Goal: Information Seeking & Learning: Learn about a topic

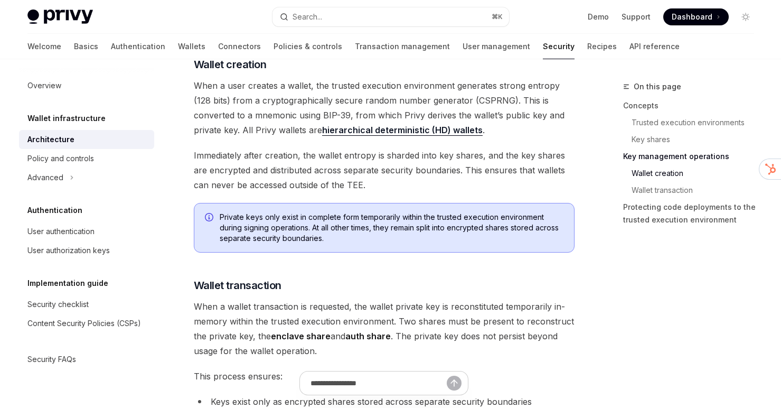
scroll to position [1303, 0]
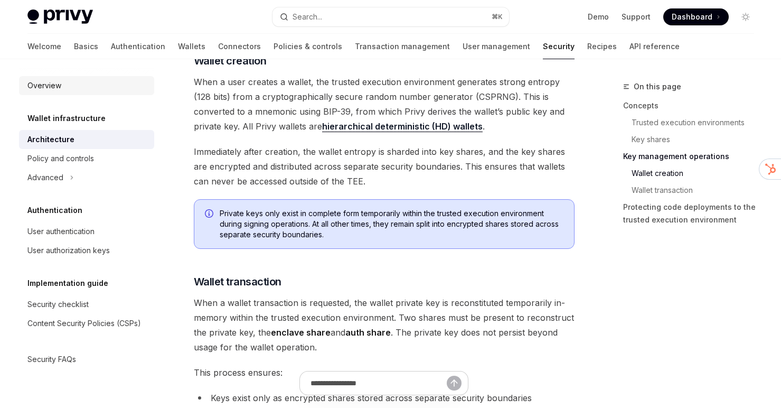
click at [104, 86] on div "Overview" at bounding box center [87, 85] width 120 height 13
type textarea "*"
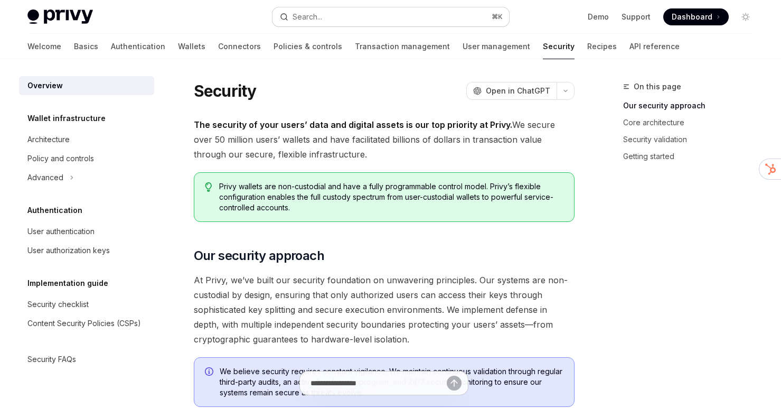
click at [320, 8] on button "Search... ⌘ K" at bounding box center [391, 16] width 237 height 19
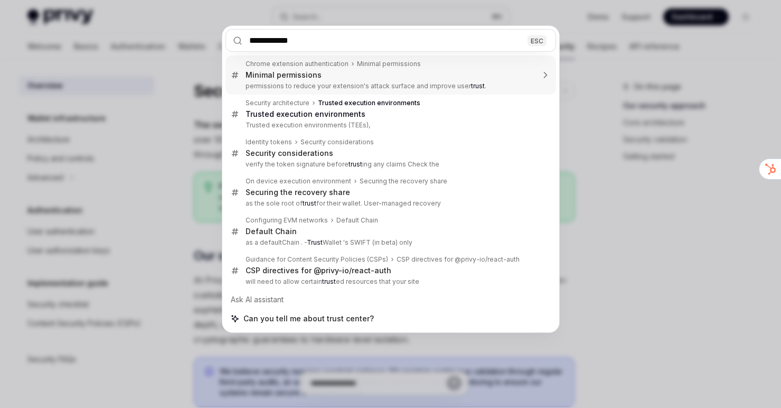
type input "**********"
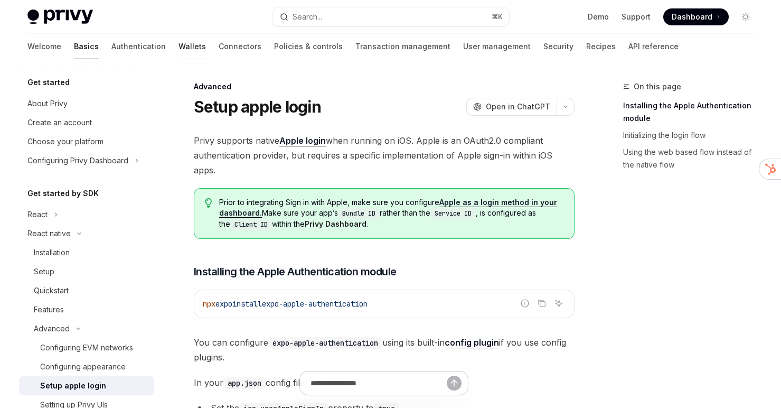
click at [179, 52] on link "Wallets" at bounding box center [192, 46] width 27 height 25
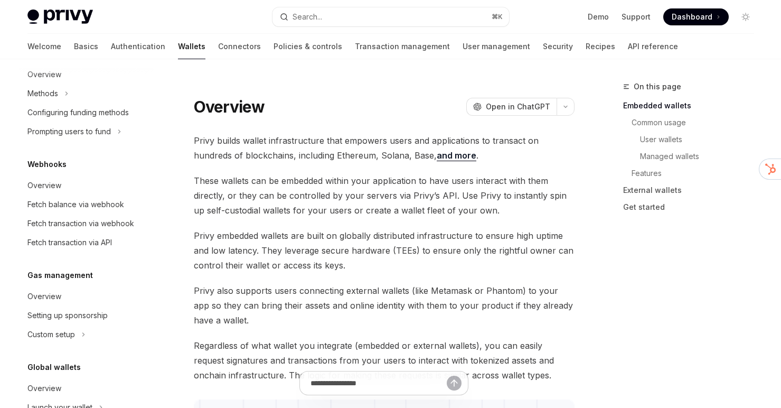
scroll to position [500, 0]
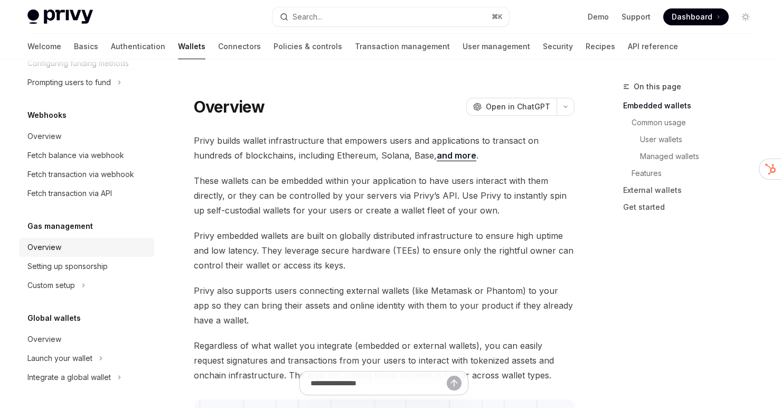
click at [62, 243] on div "Overview" at bounding box center [87, 247] width 120 height 13
type textarea "*"
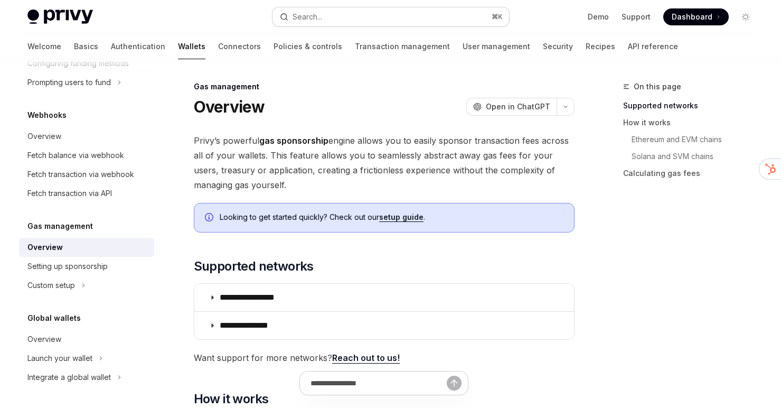
click at [455, 22] on button "Search... ⌘ K" at bounding box center [391, 16] width 237 height 19
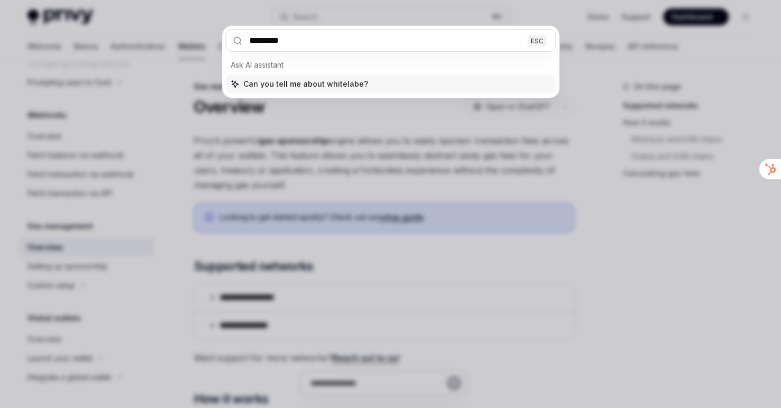
type input "**********"
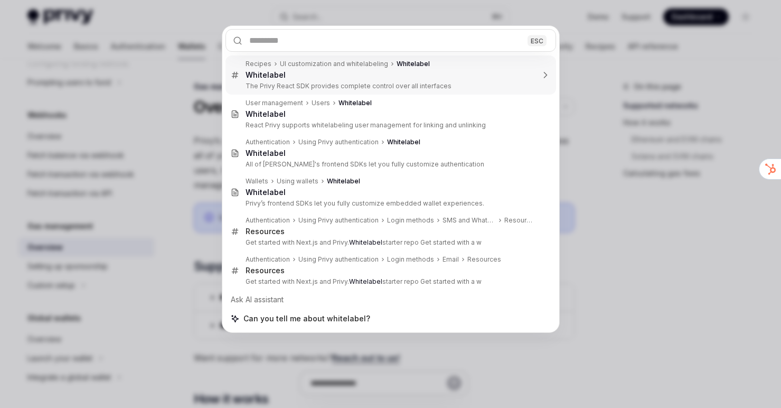
type textarea "*"
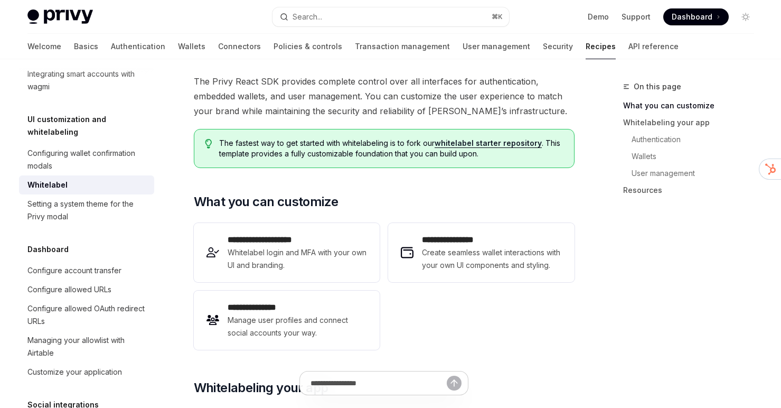
scroll to position [48, 0]
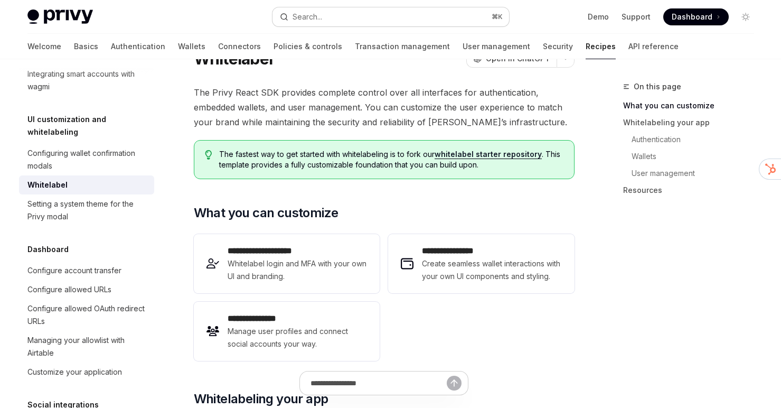
click at [364, 21] on button "Search... ⌘ K" at bounding box center [391, 16] width 237 height 19
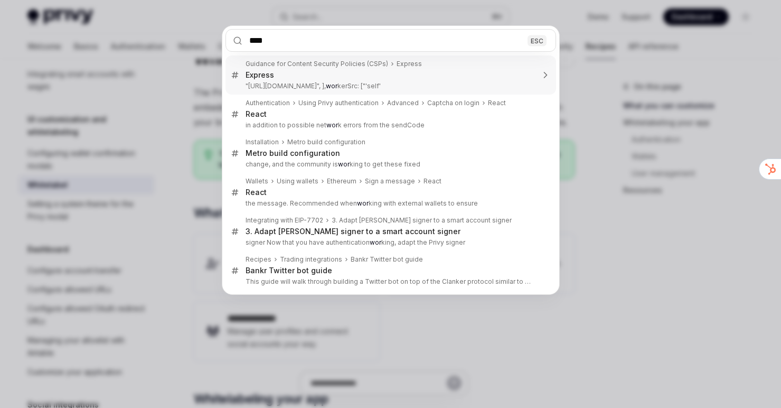
type input "*****"
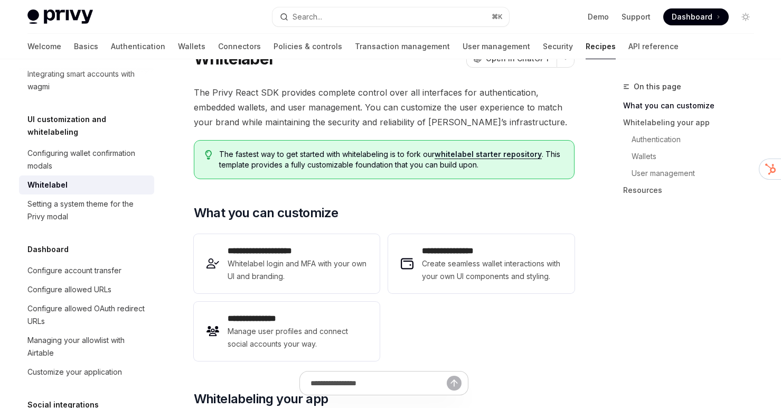
scroll to position [1, 0]
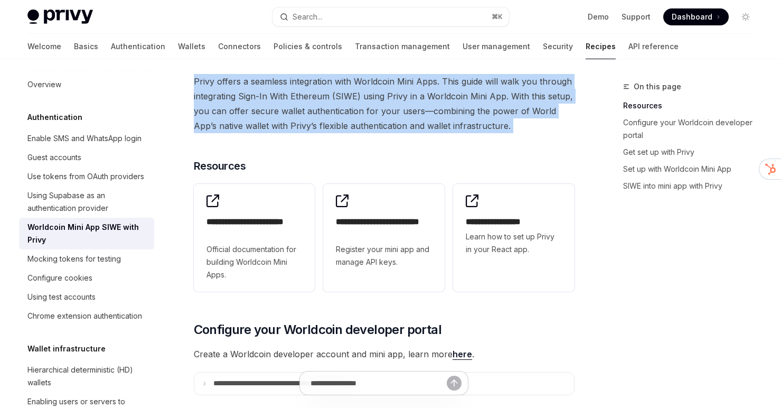
drag, startPoint x: 387, startPoint y: 73, endPoint x: 380, endPoint y: 135, distance: 62.1
click at [111, 47] on link "Authentication" at bounding box center [138, 46] width 54 height 25
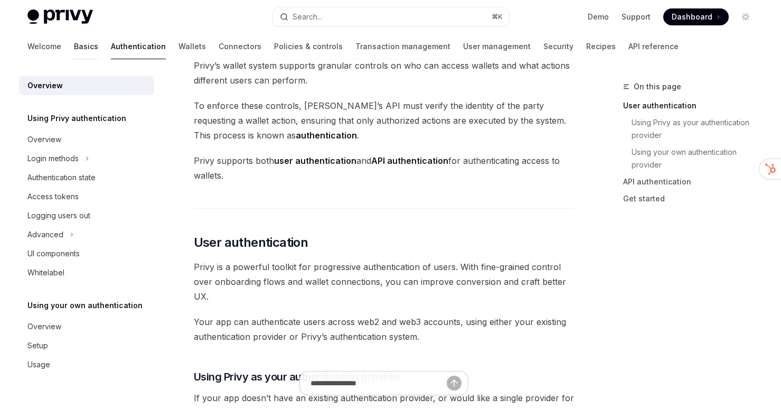
click at [74, 44] on link "Basics" at bounding box center [86, 46] width 24 height 25
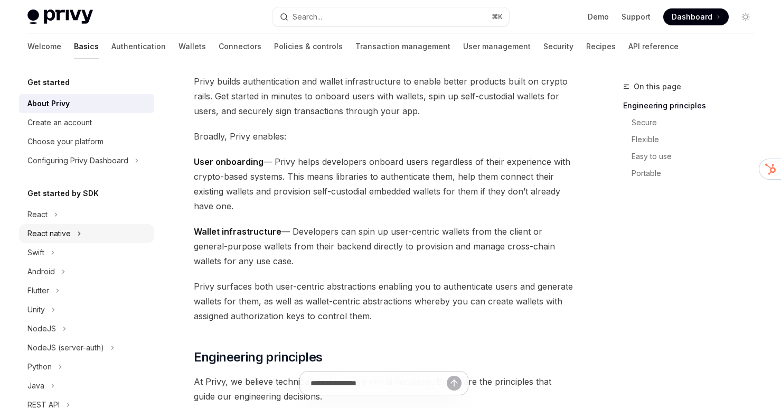
click at [75, 228] on button "React native" at bounding box center [86, 233] width 135 height 19
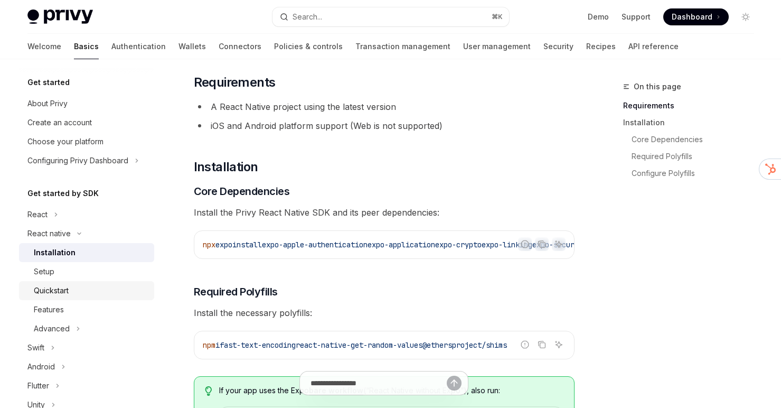
click at [74, 286] on div "Quickstart" at bounding box center [91, 290] width 114 height 13
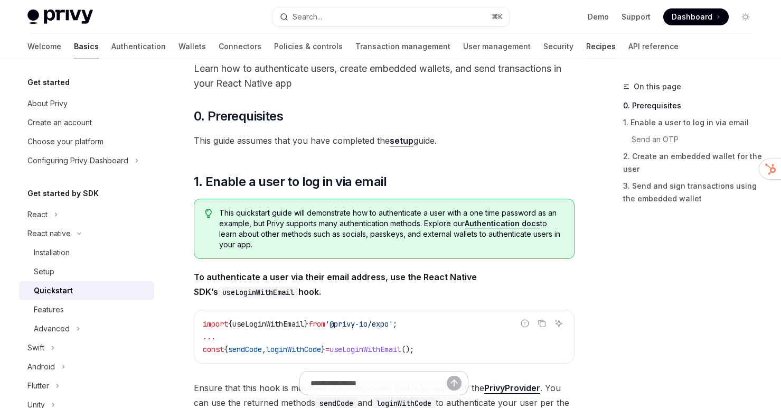
click at [586, 46] on link "Recipes" at bounding box center [601, 46] width 30 height 25
type textarea "*"
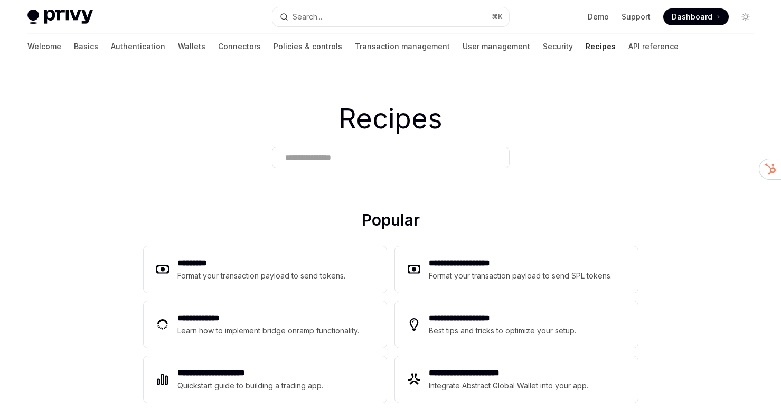
click at [372, 152] on input "text" at bounding box center [390, 157] width 211 height 11
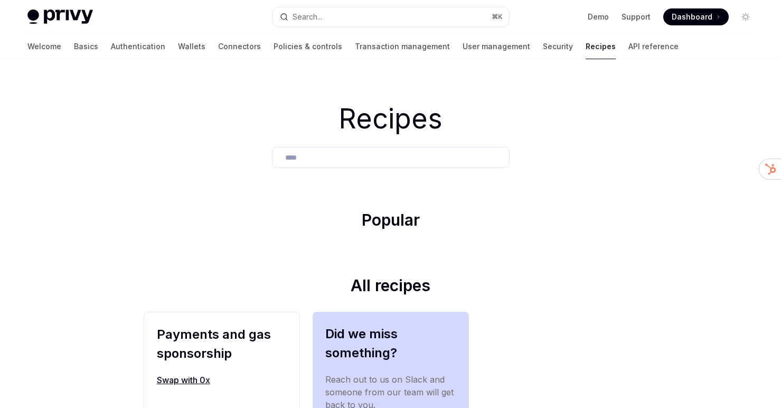
type input "****"
